Goal: Task Accomplishment & Management: Manage account settings

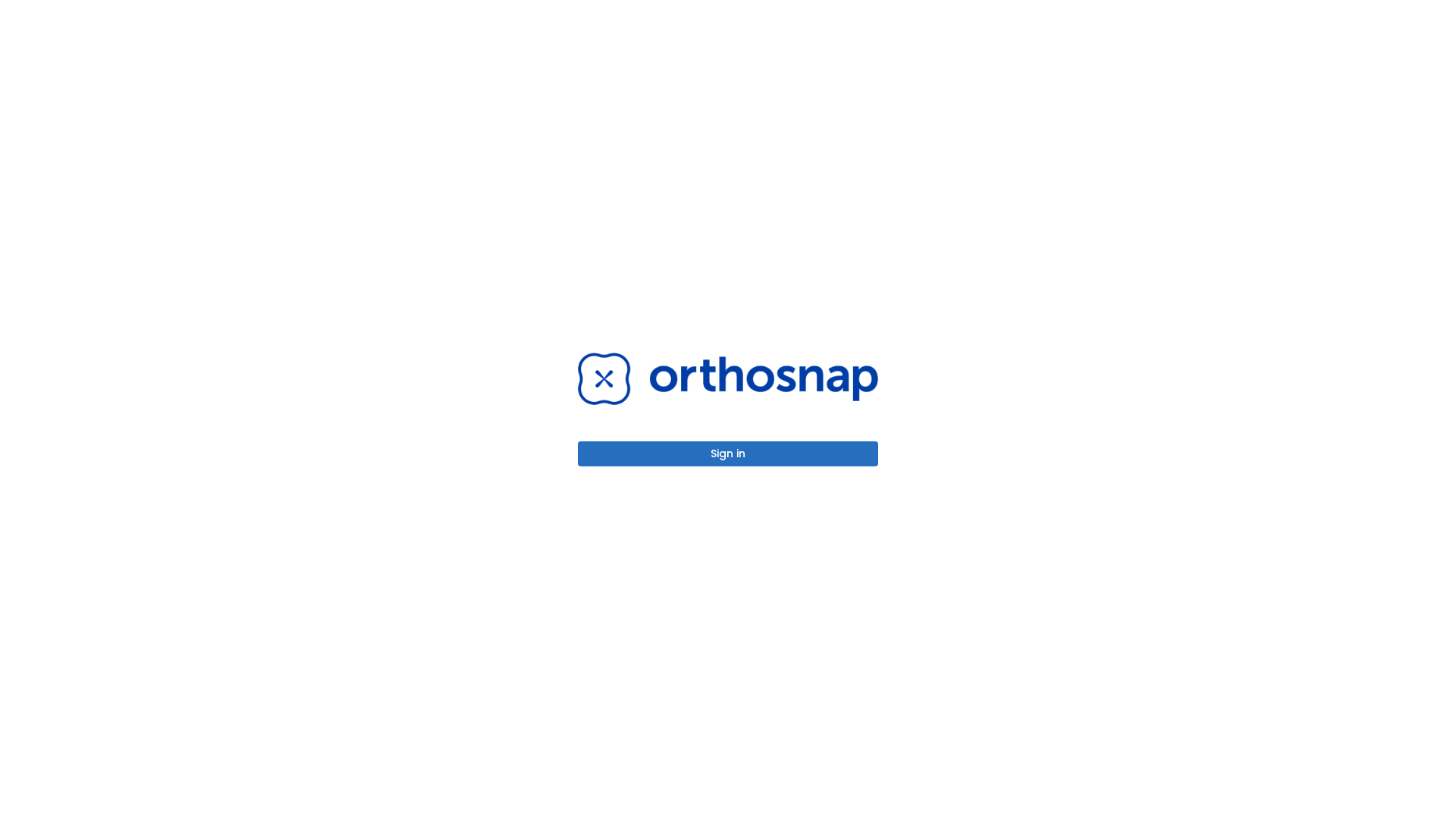
click at [728, 454] on button "Sign in" at bounding box center [728, 455] width 301 height 25
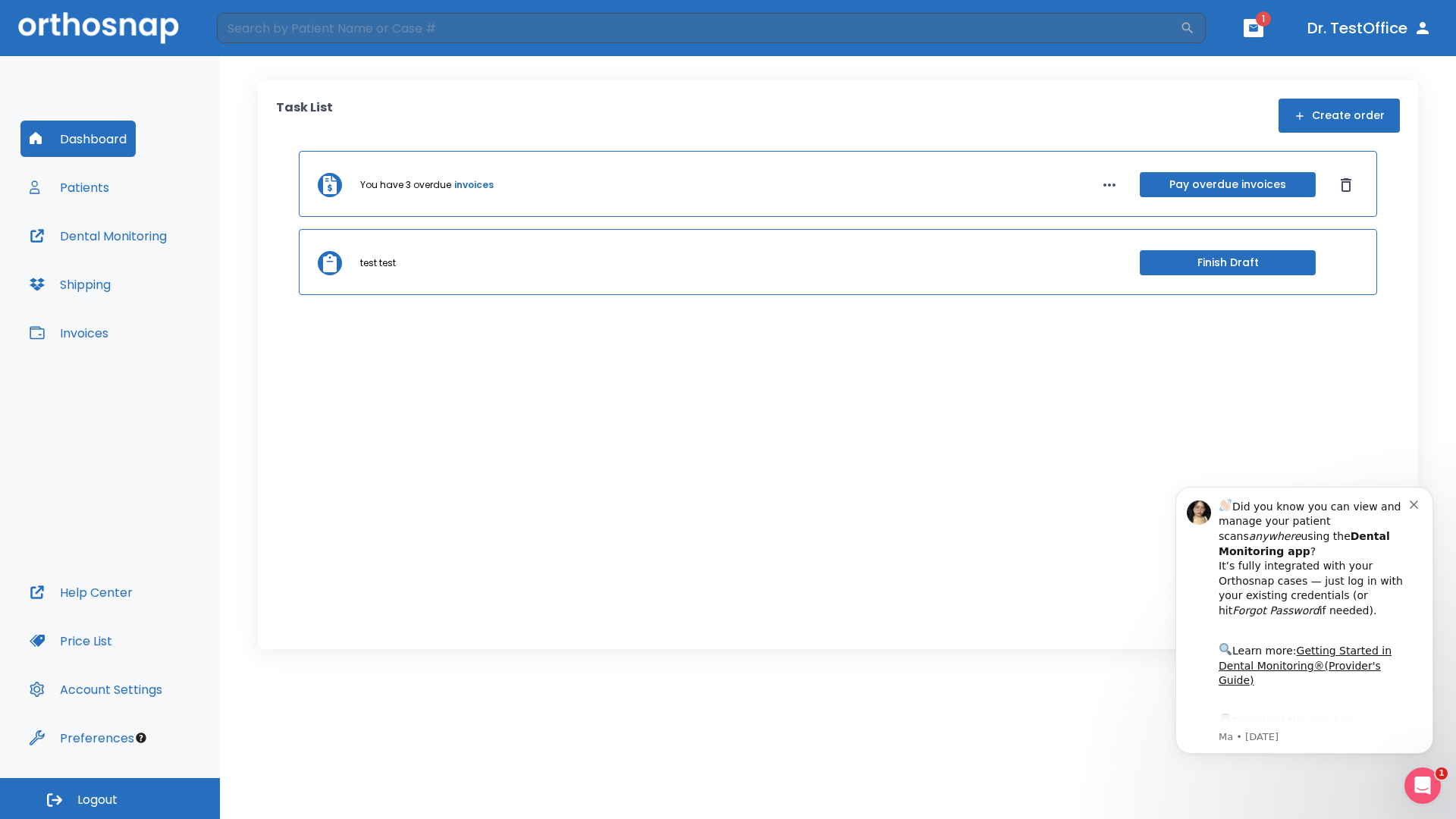
click at [110, 798] on span "Logout" at bounding box center [97, 799] width 40 height 17
